Goal: Transaction & Acquisition: Subscribe to service/newsletter

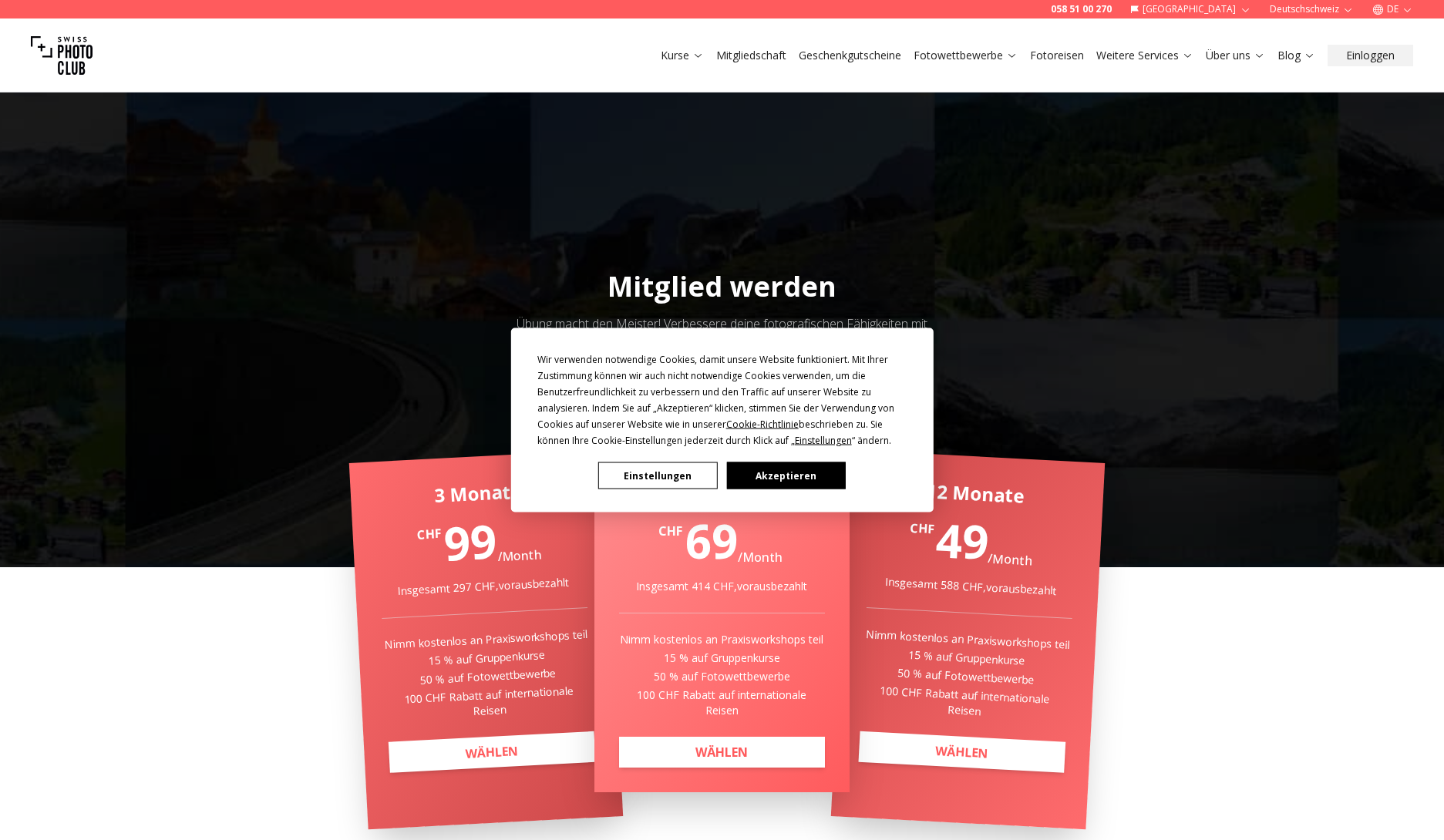
click at [808, 474] on button "Akzeptieren" at bounding box center [785, 475] width 118 height 27
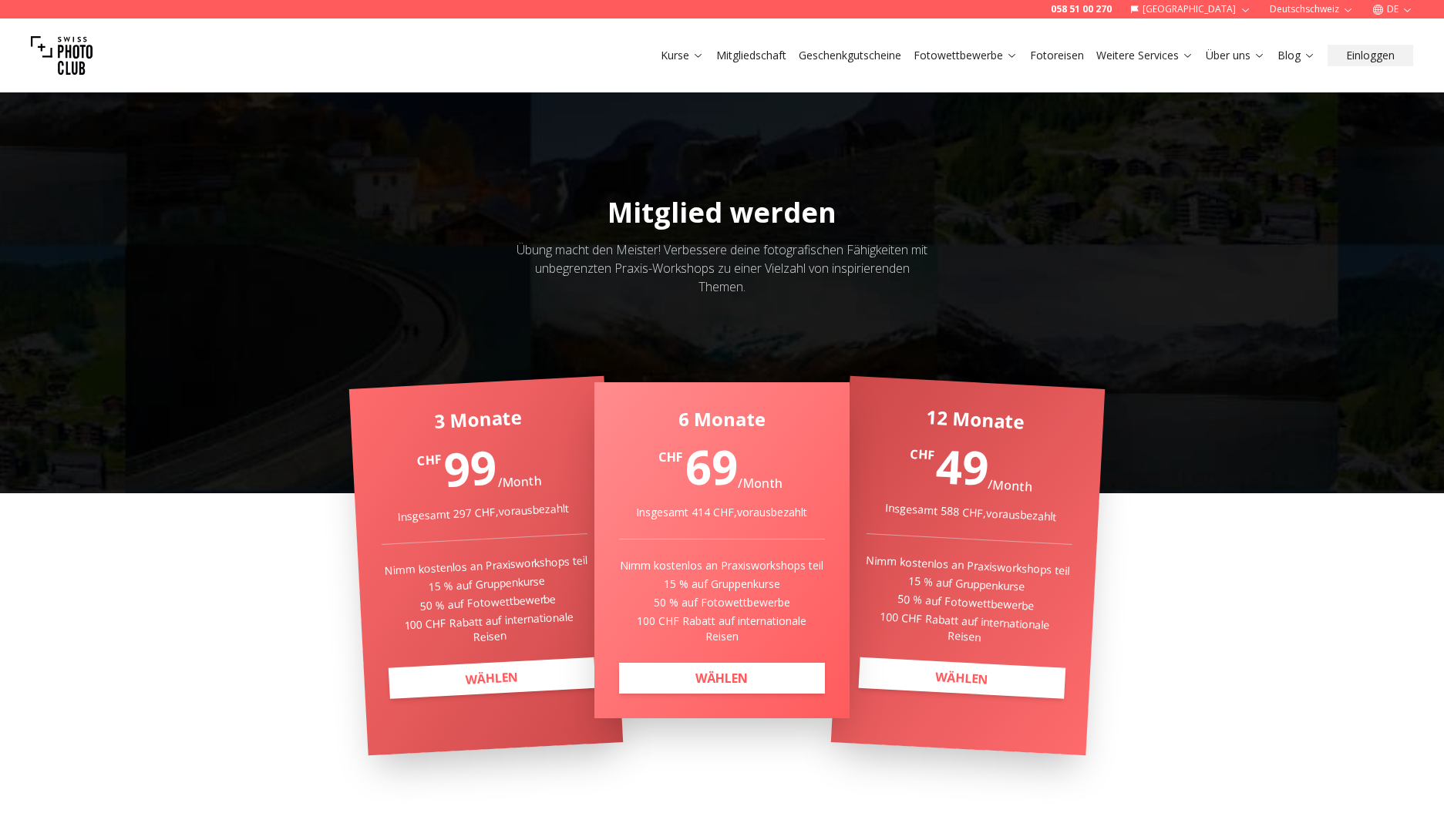
scroll to position [153, 0]
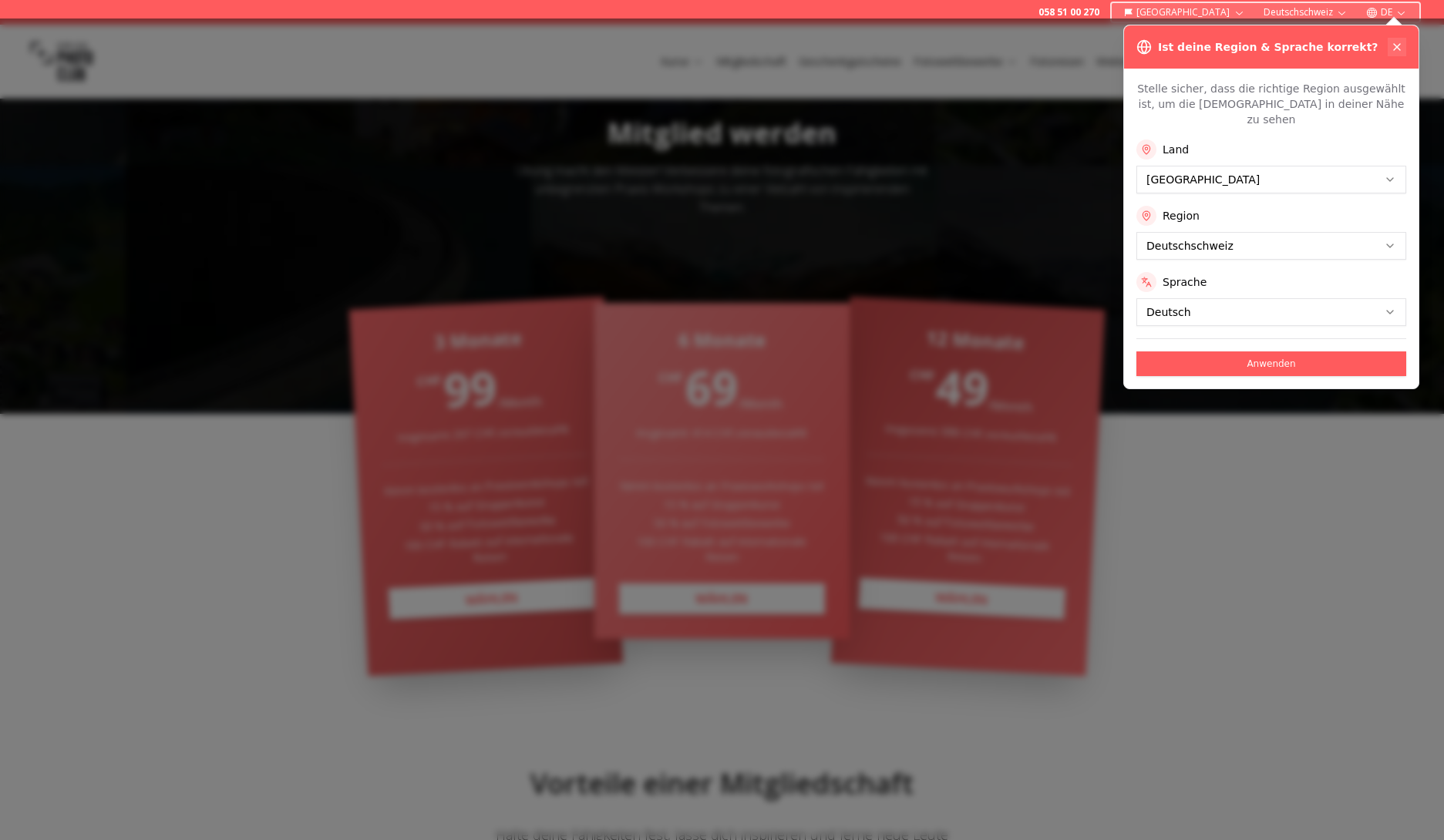
click at [1392, 41] on icon at bounding box center [1396, 46] width 12 height 12
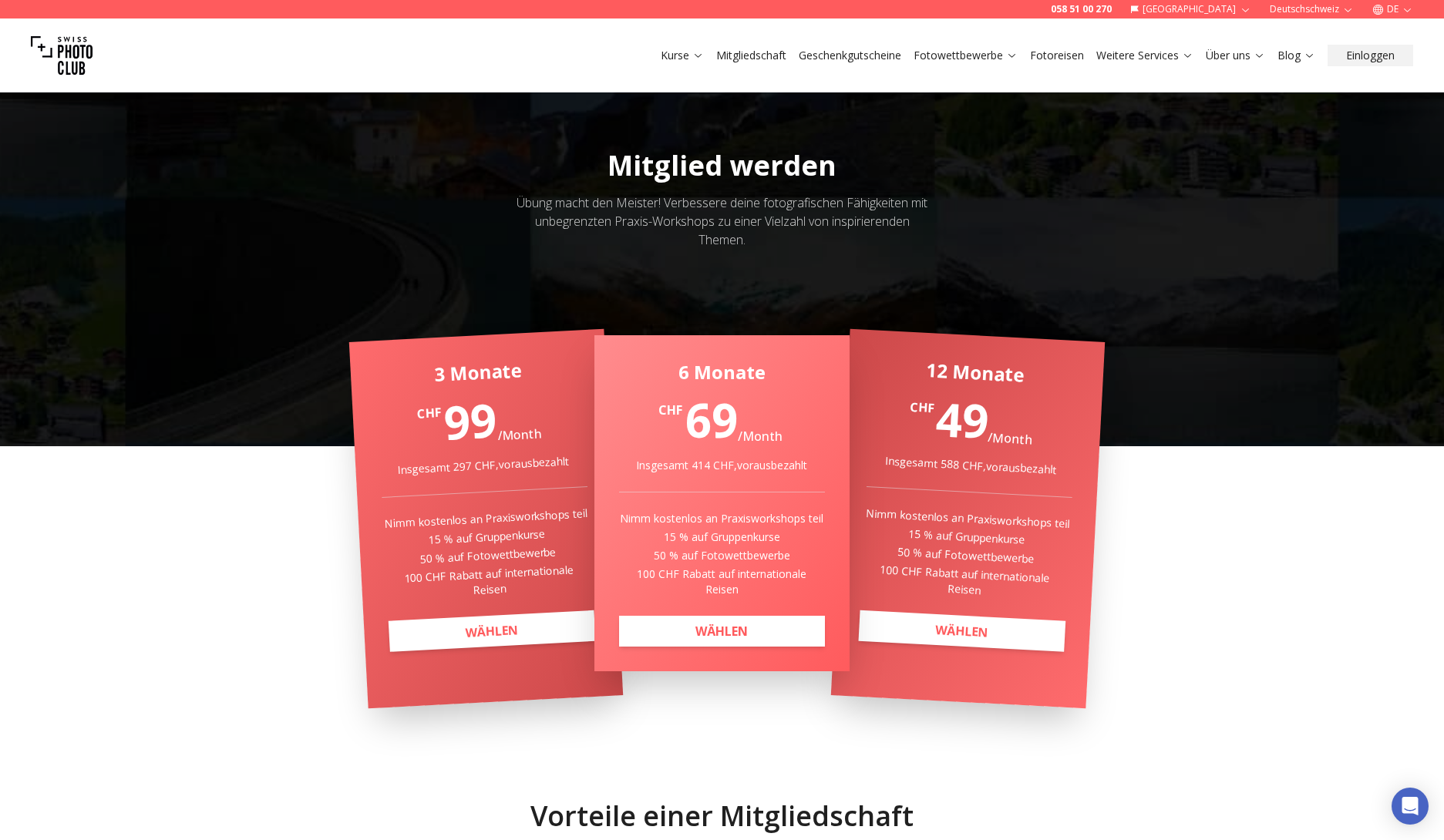
scroll to position [167, 0]
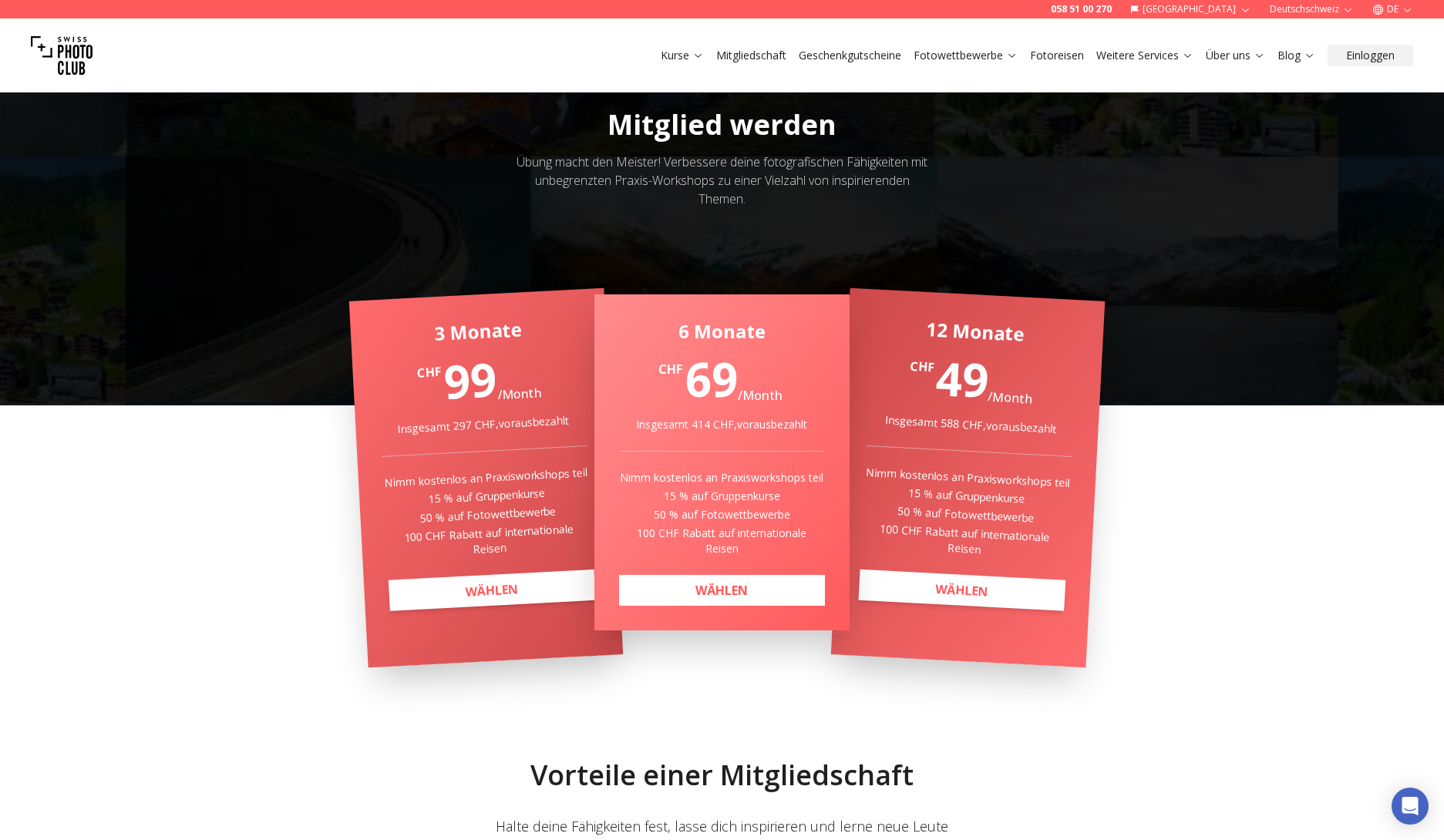
click at [775, 582] on link "WÄHLEN" at bounding box center [722, 590] width 206 height 31
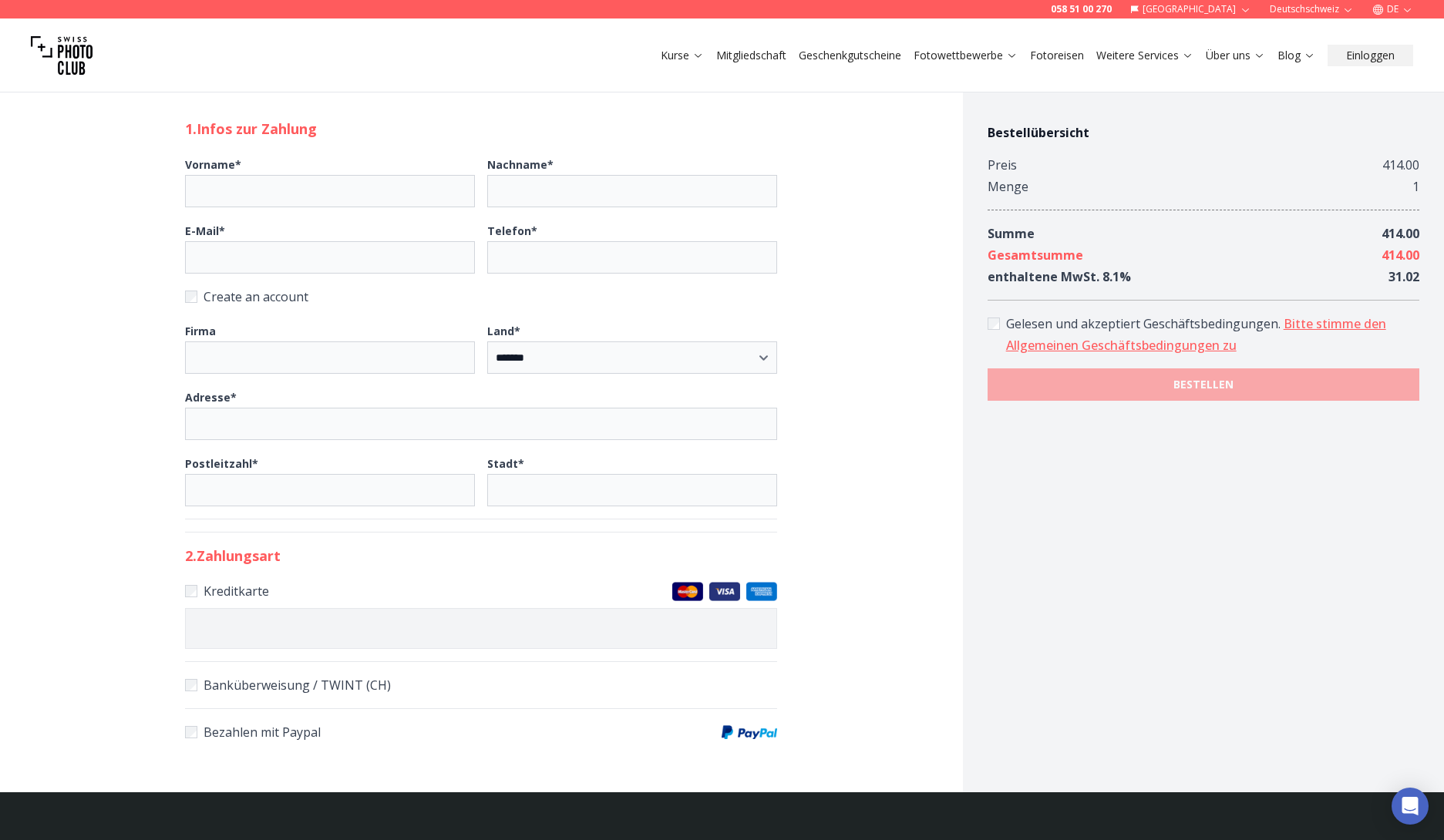
scroll to position [396, 0]
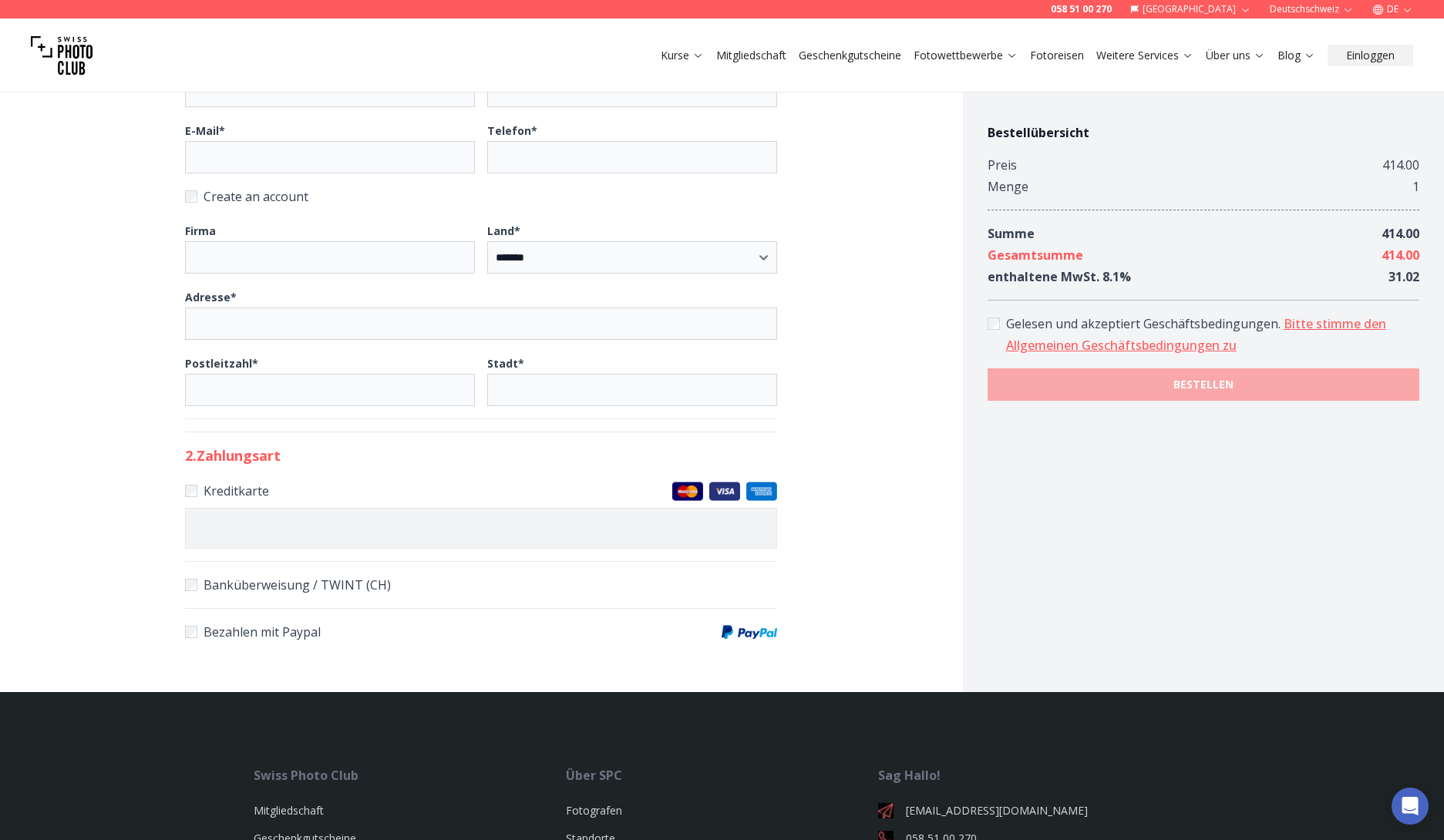
click at [122, 434] on form "**********" at bounding box center [722, 184] width 1444 height 1014
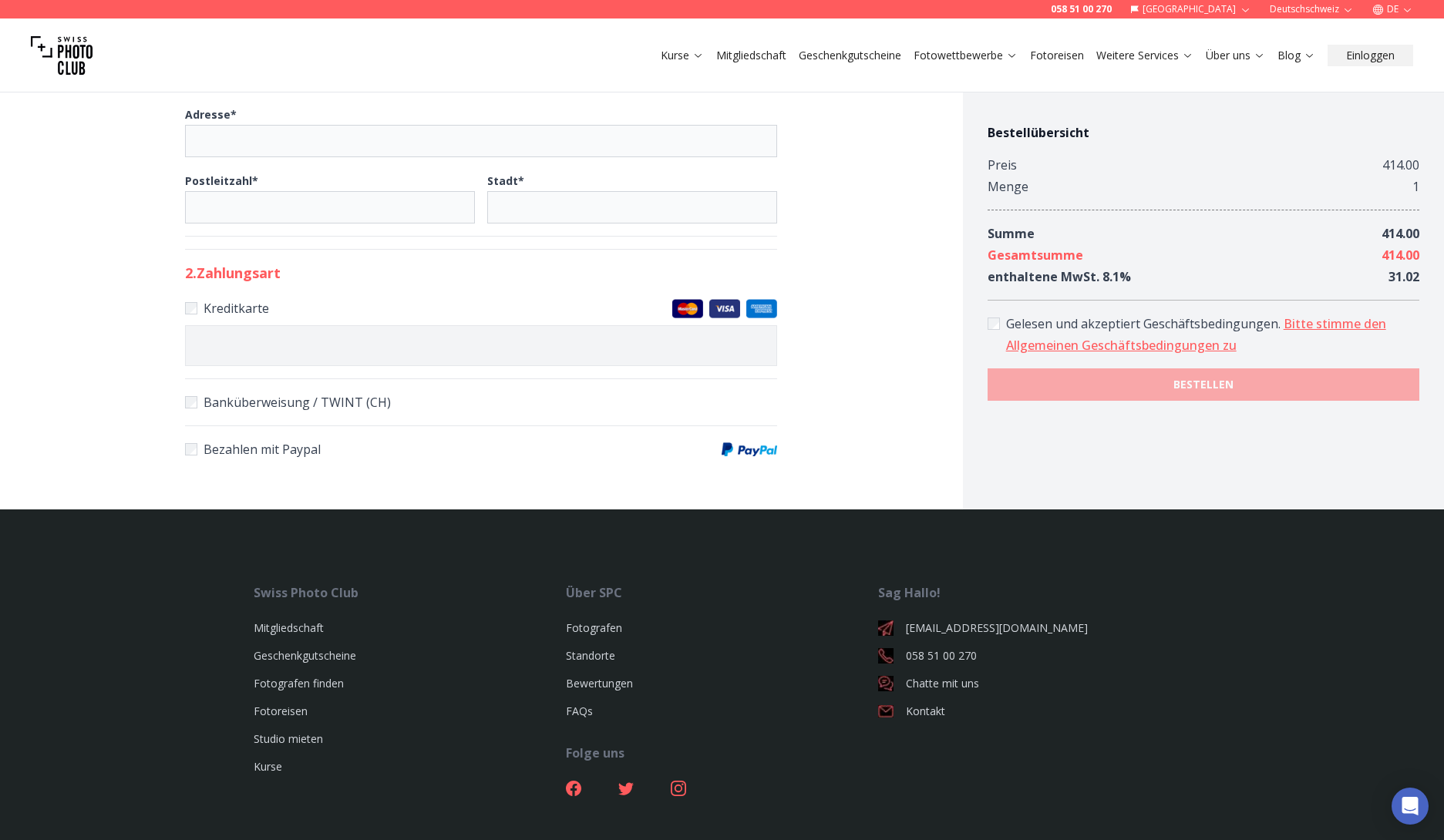
scroll to position [581, 0]
click at [686, 785] on ul at bounding box center [721, 786] width 312 height 40
click at [681, 786] on icon at bounding box center [678, 787] width 15 height 15
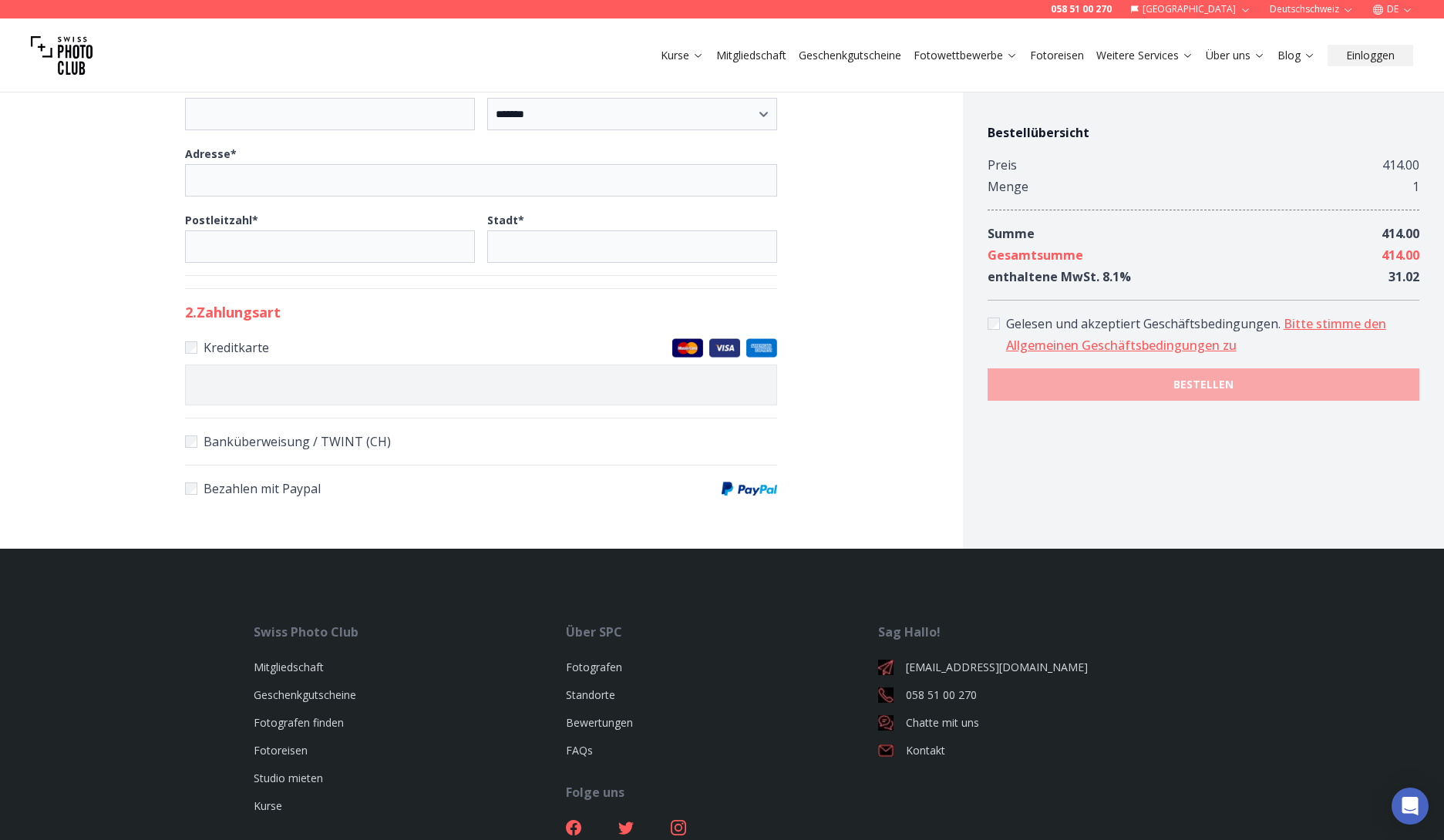
click at [661, 311] on h2 "2 . Zahlungsart" at bounding box center [481, 312] width 592 height 22
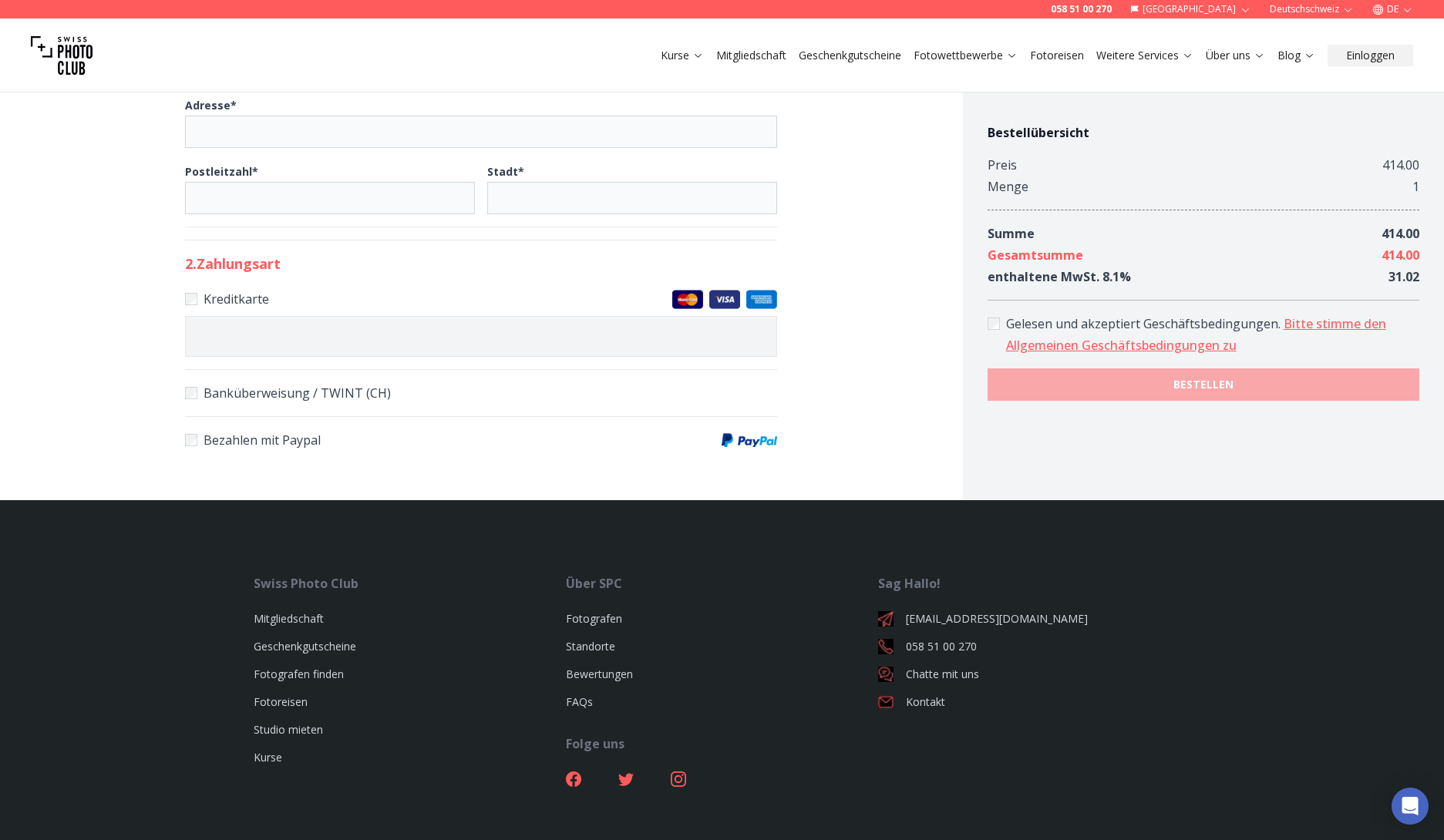
scroll to position [591, 0]
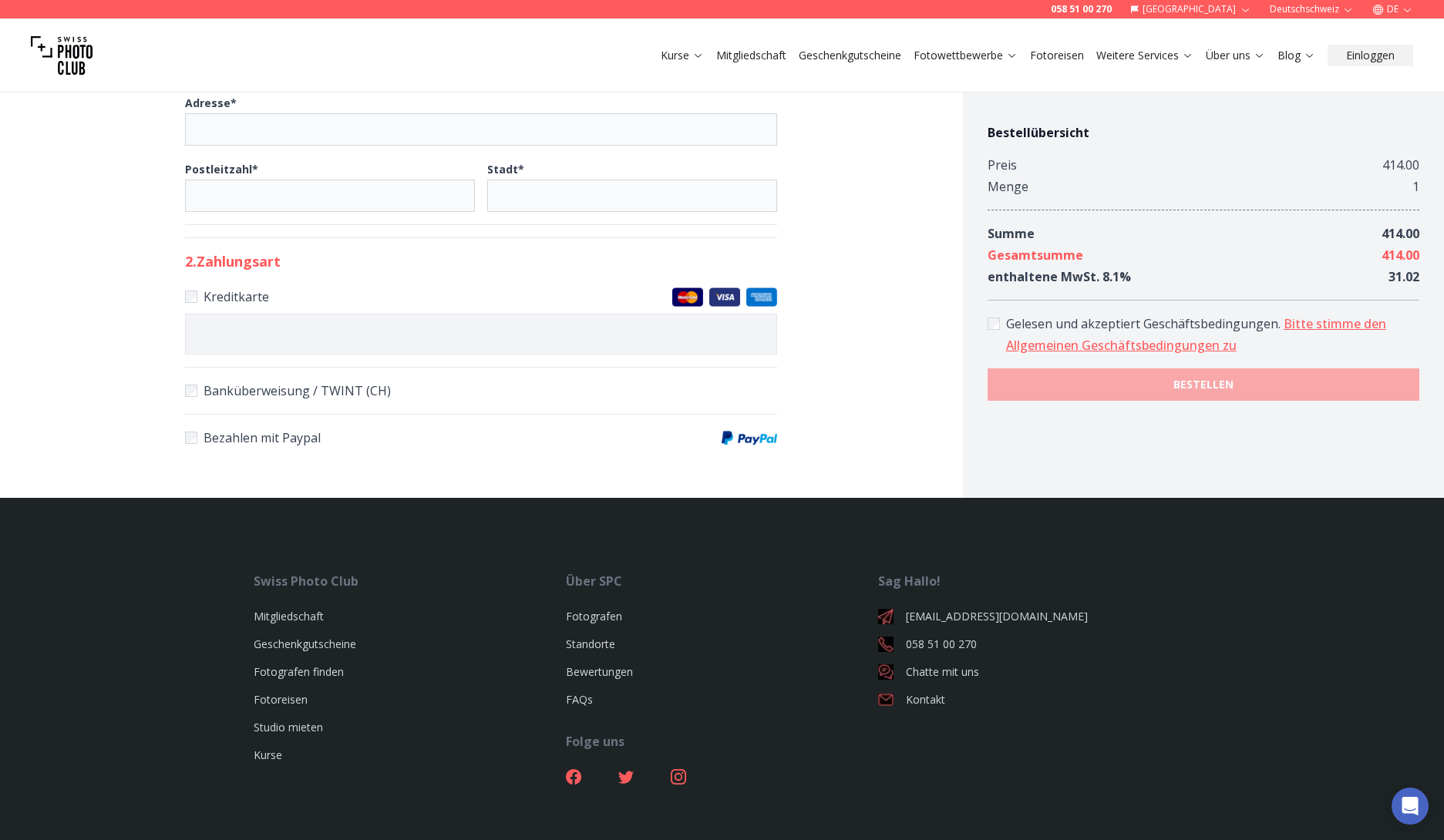
click at [292, 388] on label "Banküberweisung / TWINT (CH)" at bounding box center [481, 390] width 592 height 22
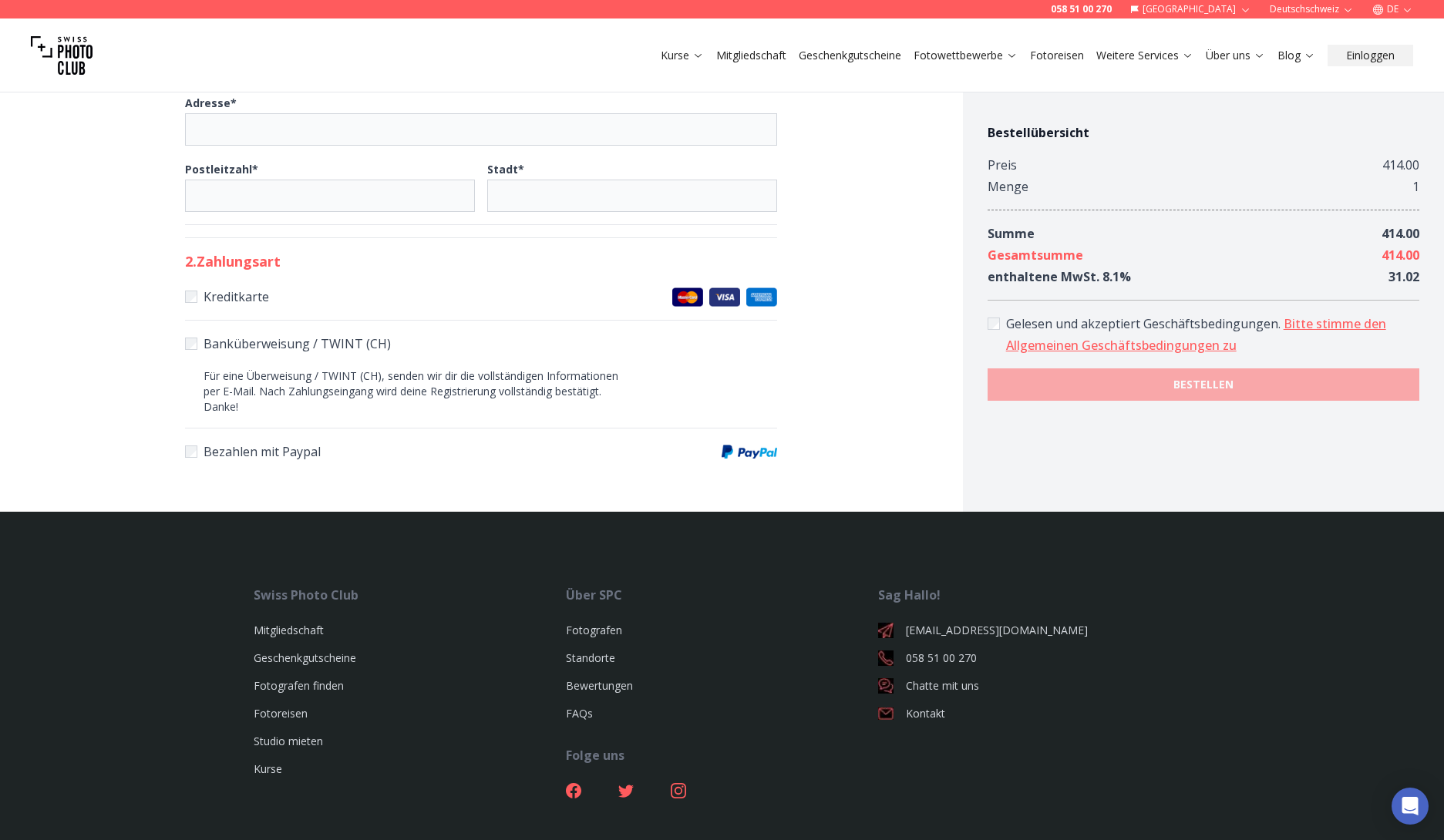
click at [265, 448] on label "Bezahlen mit Paypal" at bounding box center [481, 452] width 592 height 22
